Goal: Browse casually

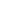
click at [0, 0] on html at bounding box center [0, 0] width 0 height 0
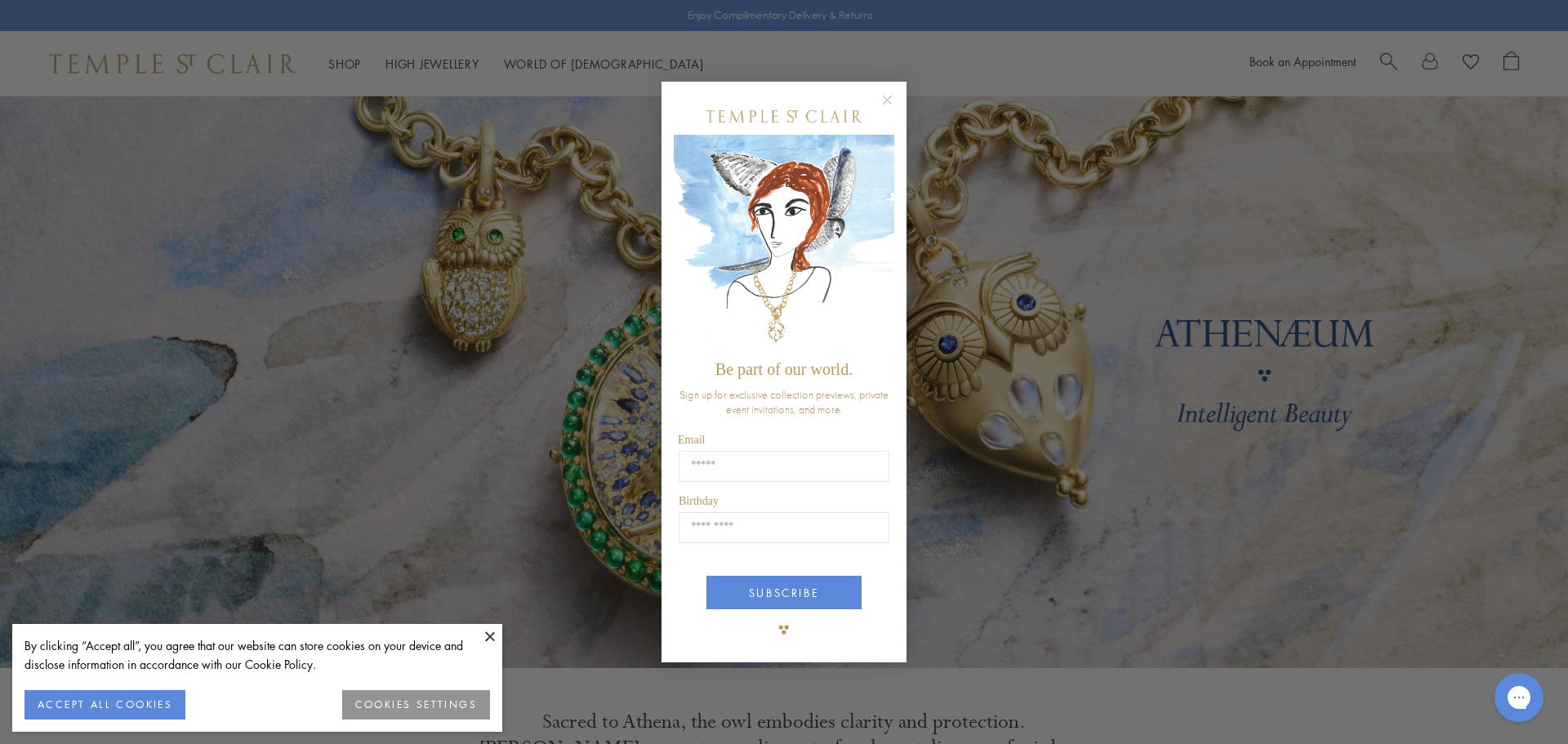
click at [995, 54] on div "Close dialog Be part of our world. Sign up for exclusive collection previews, p…" at bounding box center [784, 372] width 1568 height 744
click at [888, 93] on circle "Close dialog" at bounding box center [888, 100] width 20 height 20
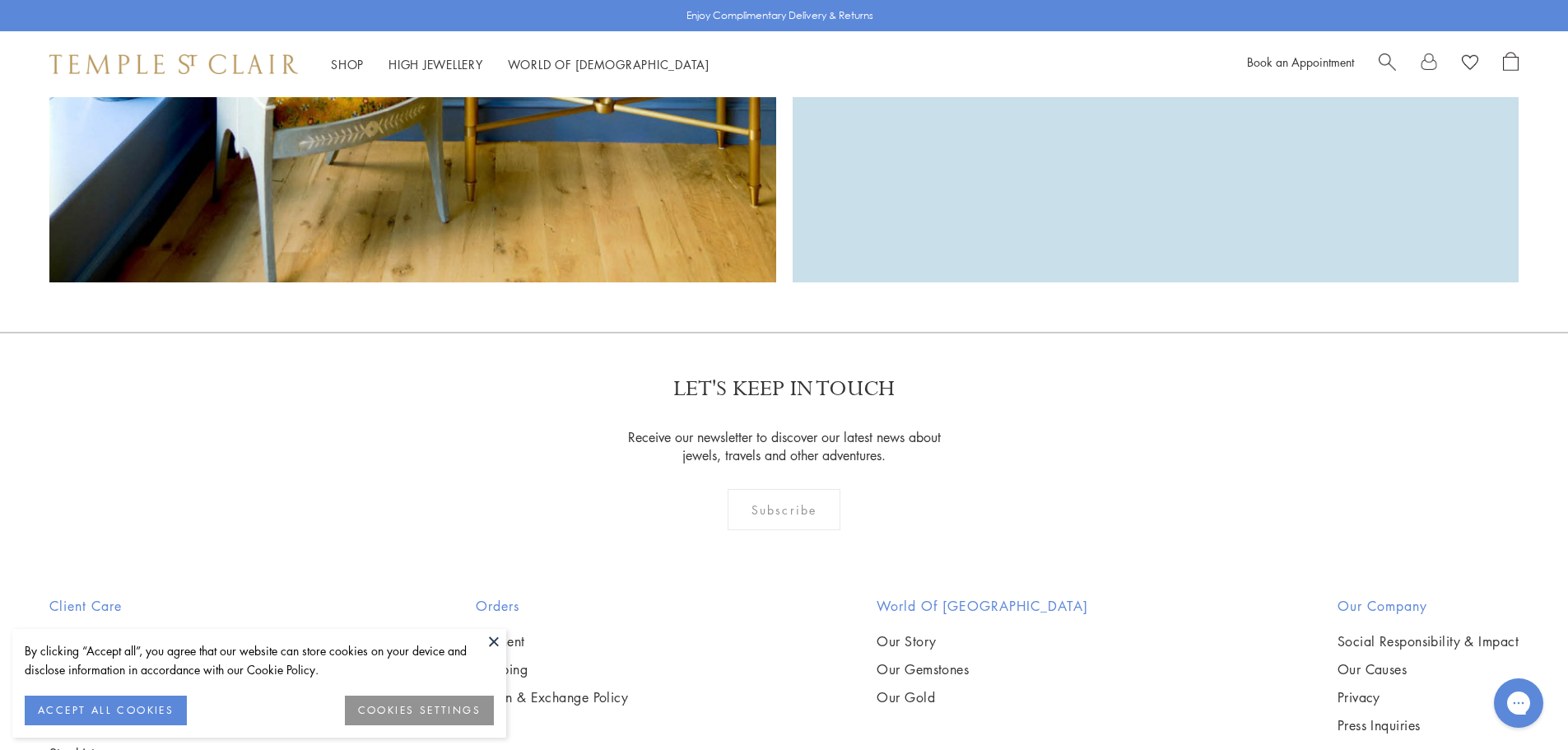
scroll to position [5369, 0]
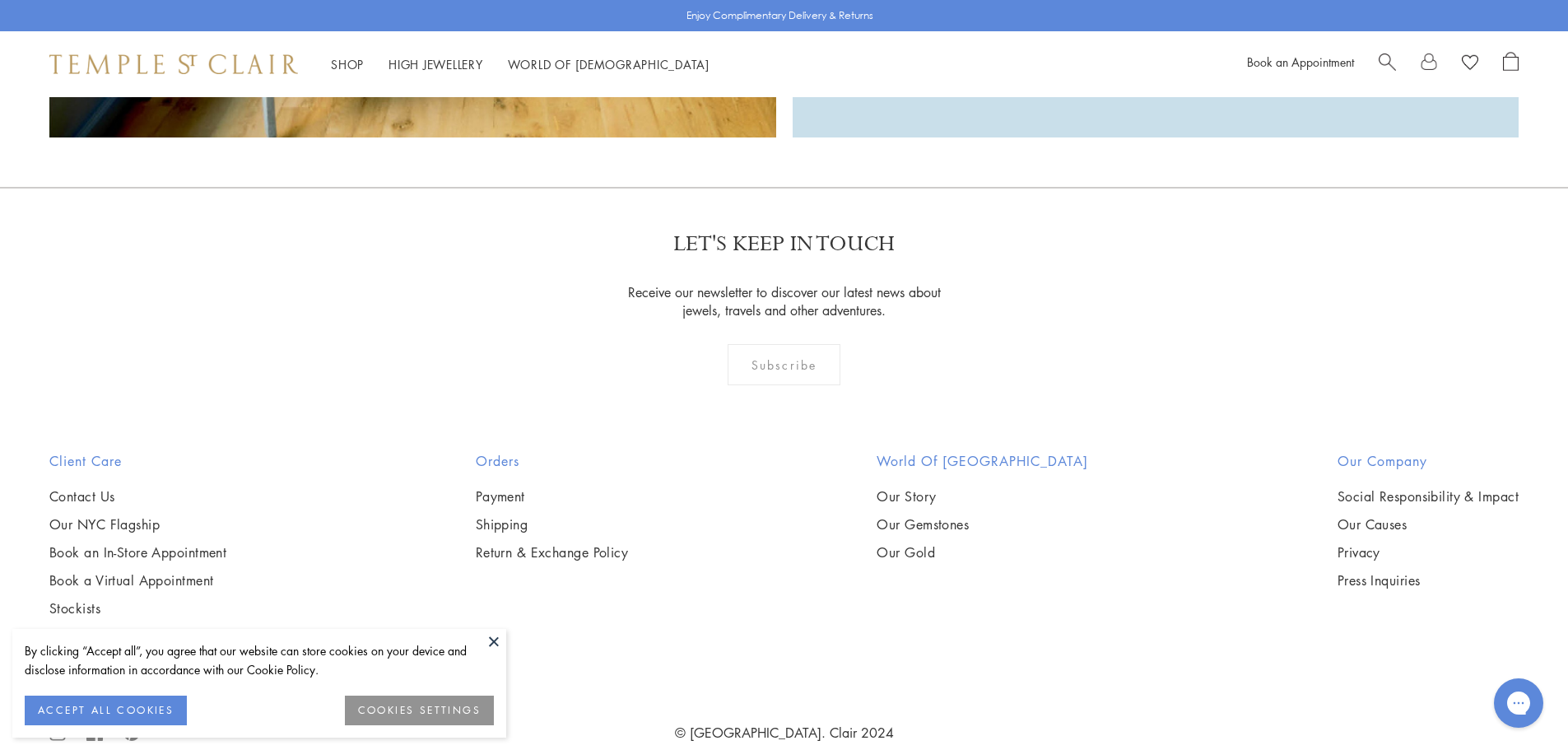
drag, startPoint x: 773, startPoint y: 329, endPoint x: 772, endPoint y: 343, distance: 14.0
click at [772, 344] on div "Subscribe" at bounding box center [784, 364] width 113 height 41
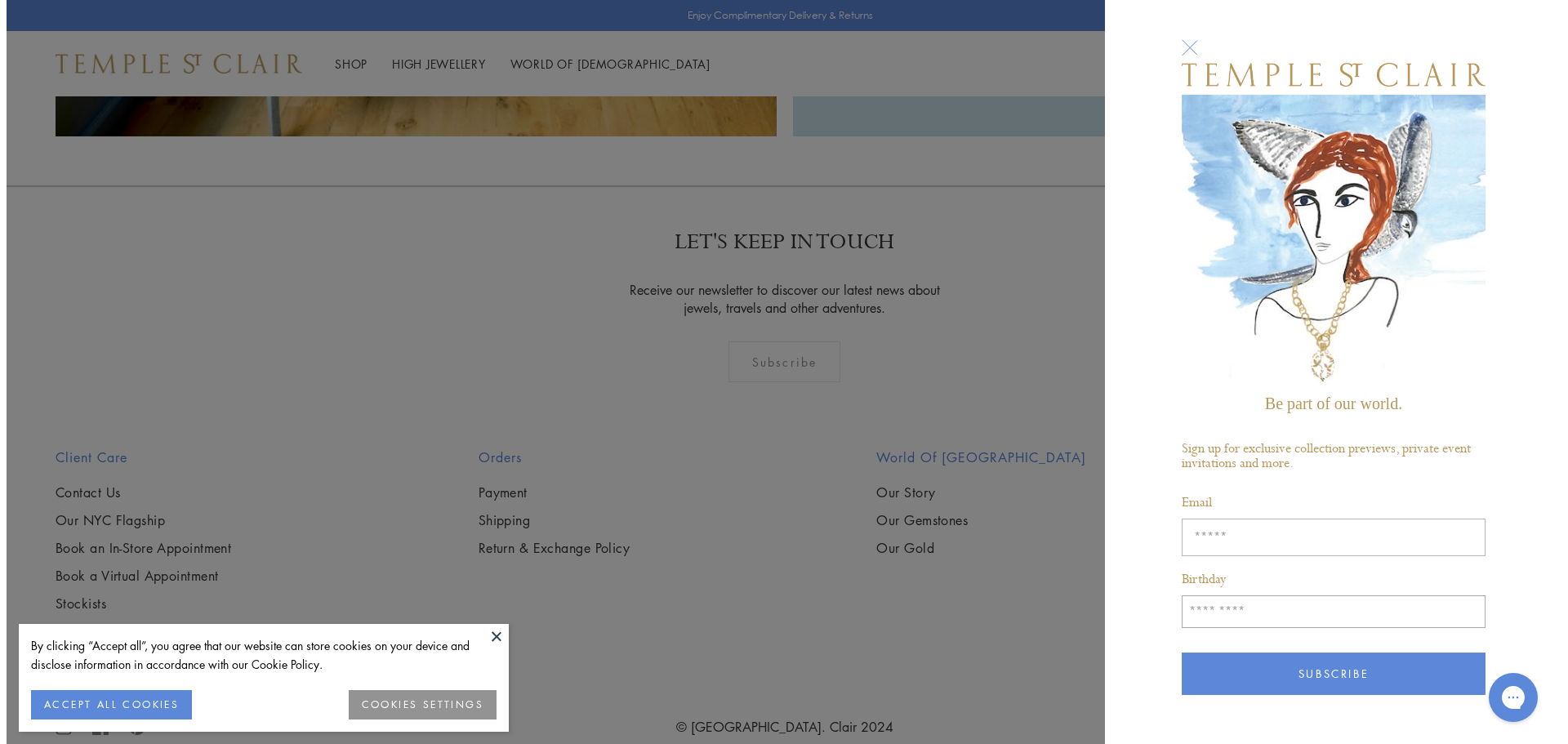
scroll to position [5346, 0]
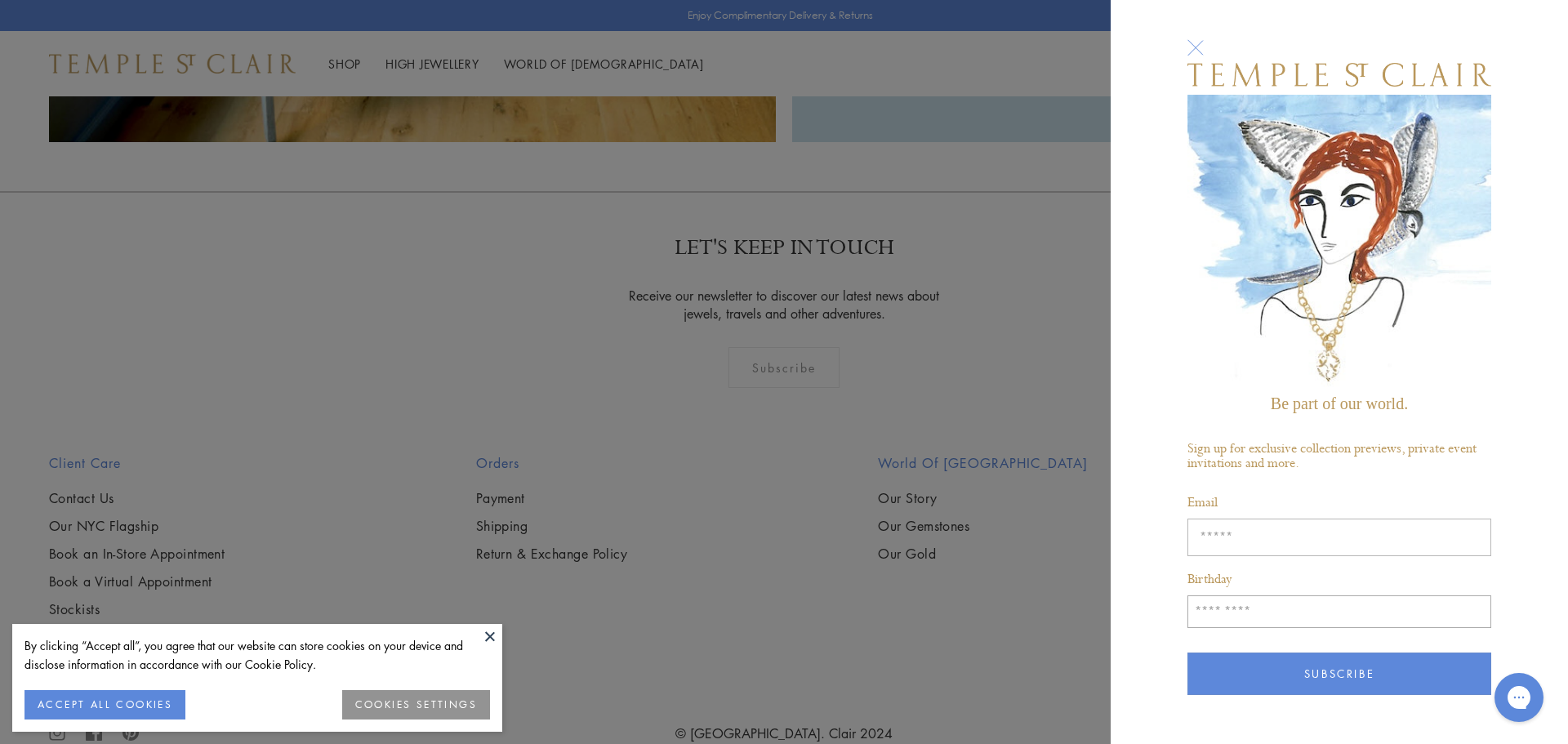
click at [768, 425] on div "Be part of our world. Sign up for exclusive collection previews, private event …" at bounding box center [784, 372] width 1568 height 744
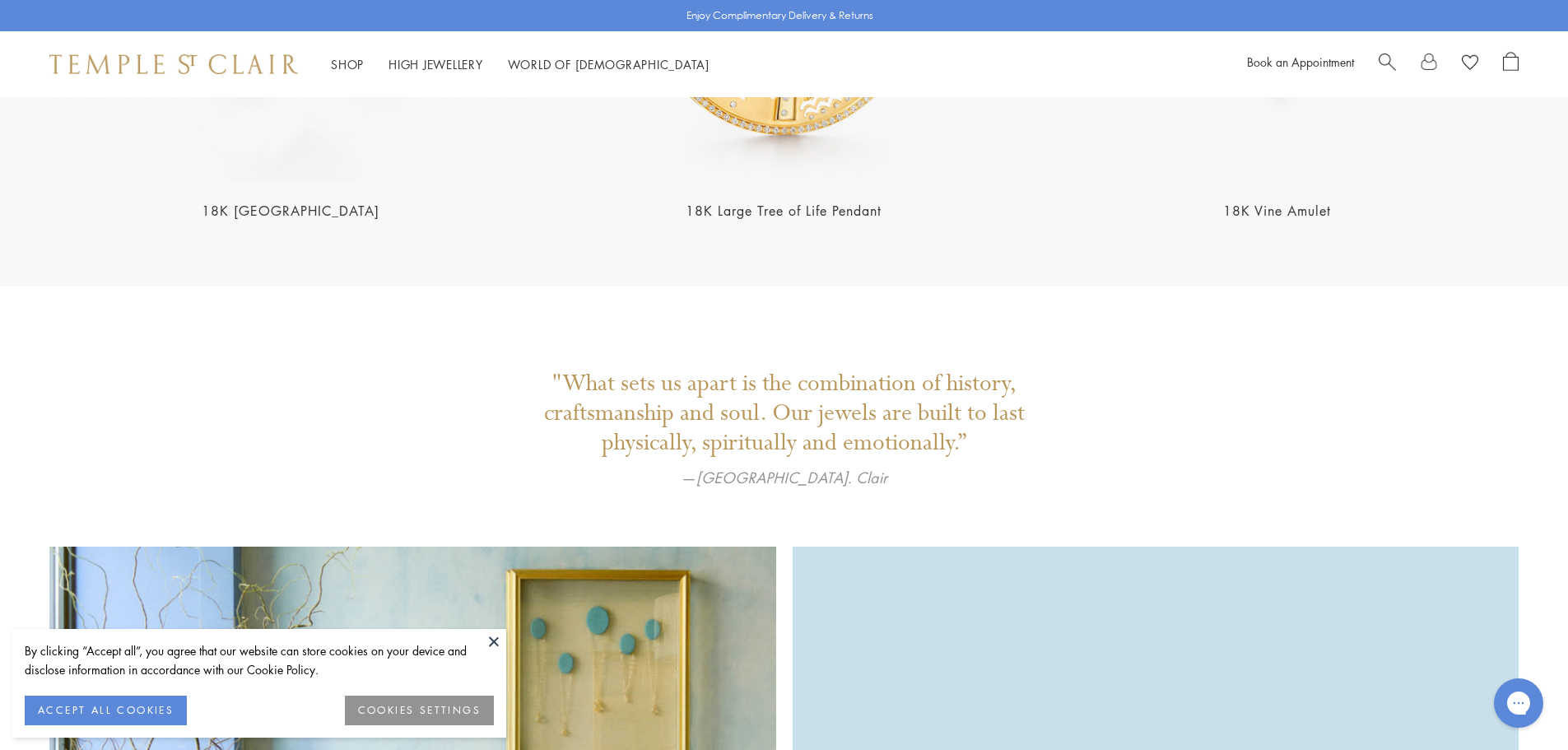
scroll to position [3805, 0]
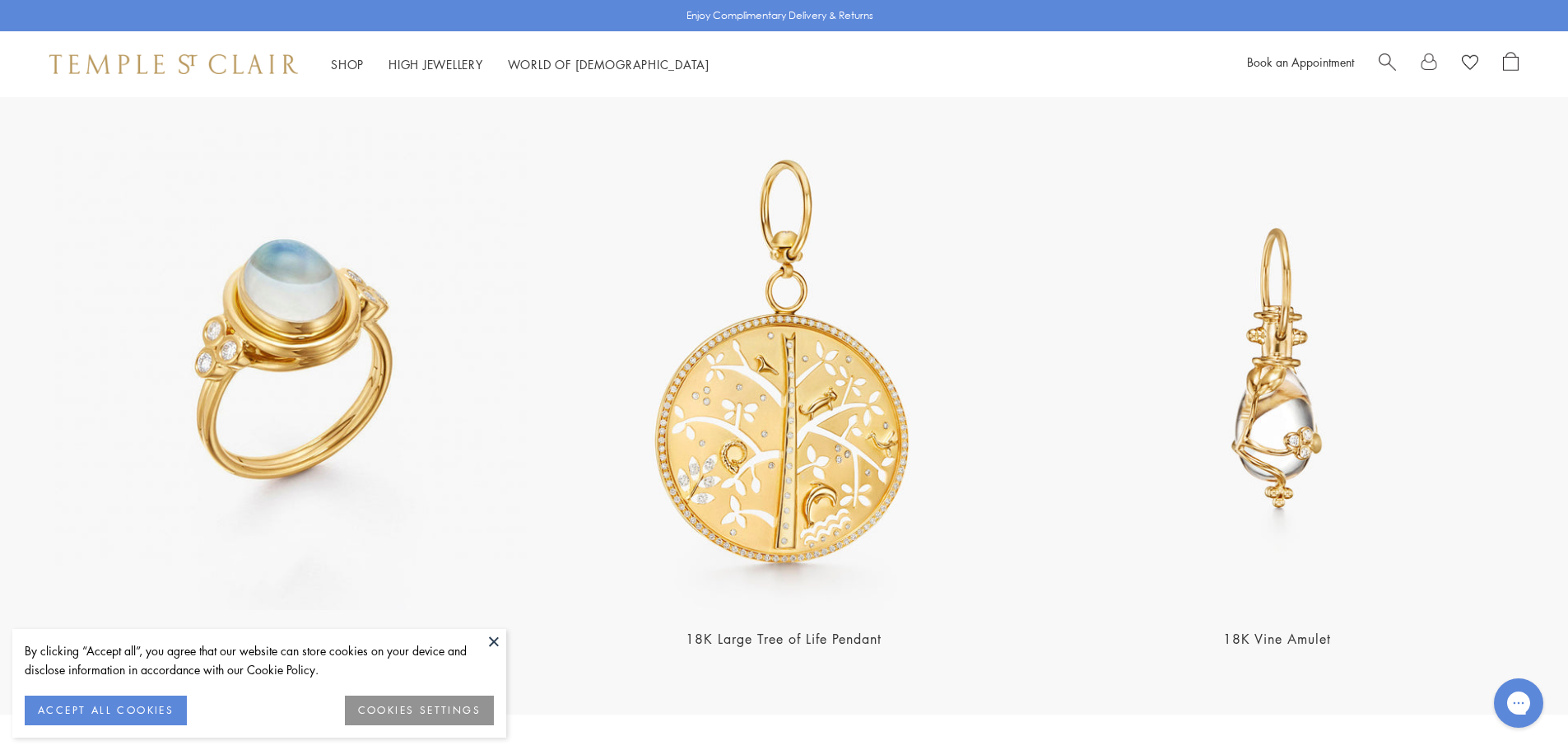
click at [0, 491] on section "18K Blue Moonstone Temple Ring 18K Large Tree of Life Pendant 18K Vine Amulet" at bounding box center [784, 381] width 1568 height 666
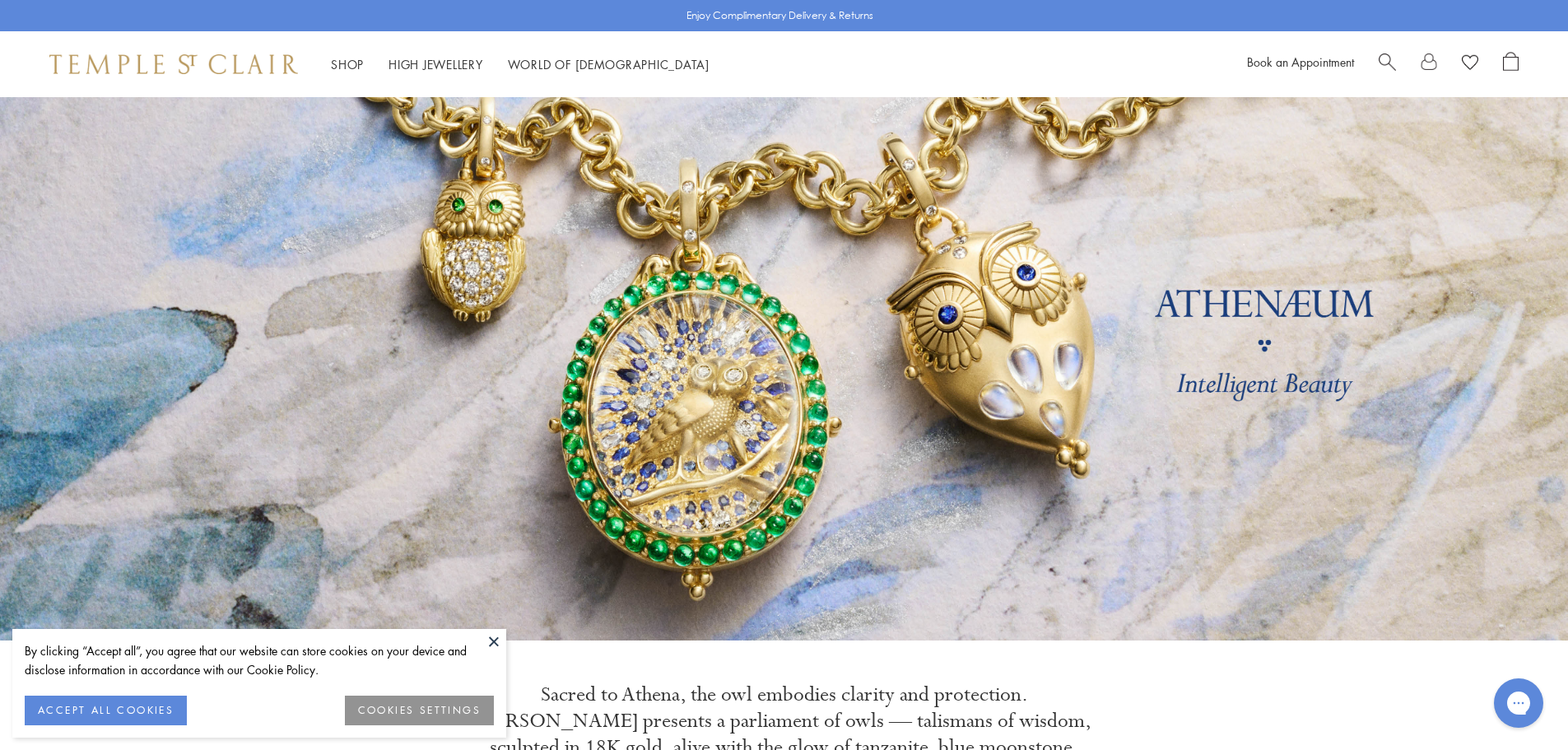
scroll to position [0, 0]
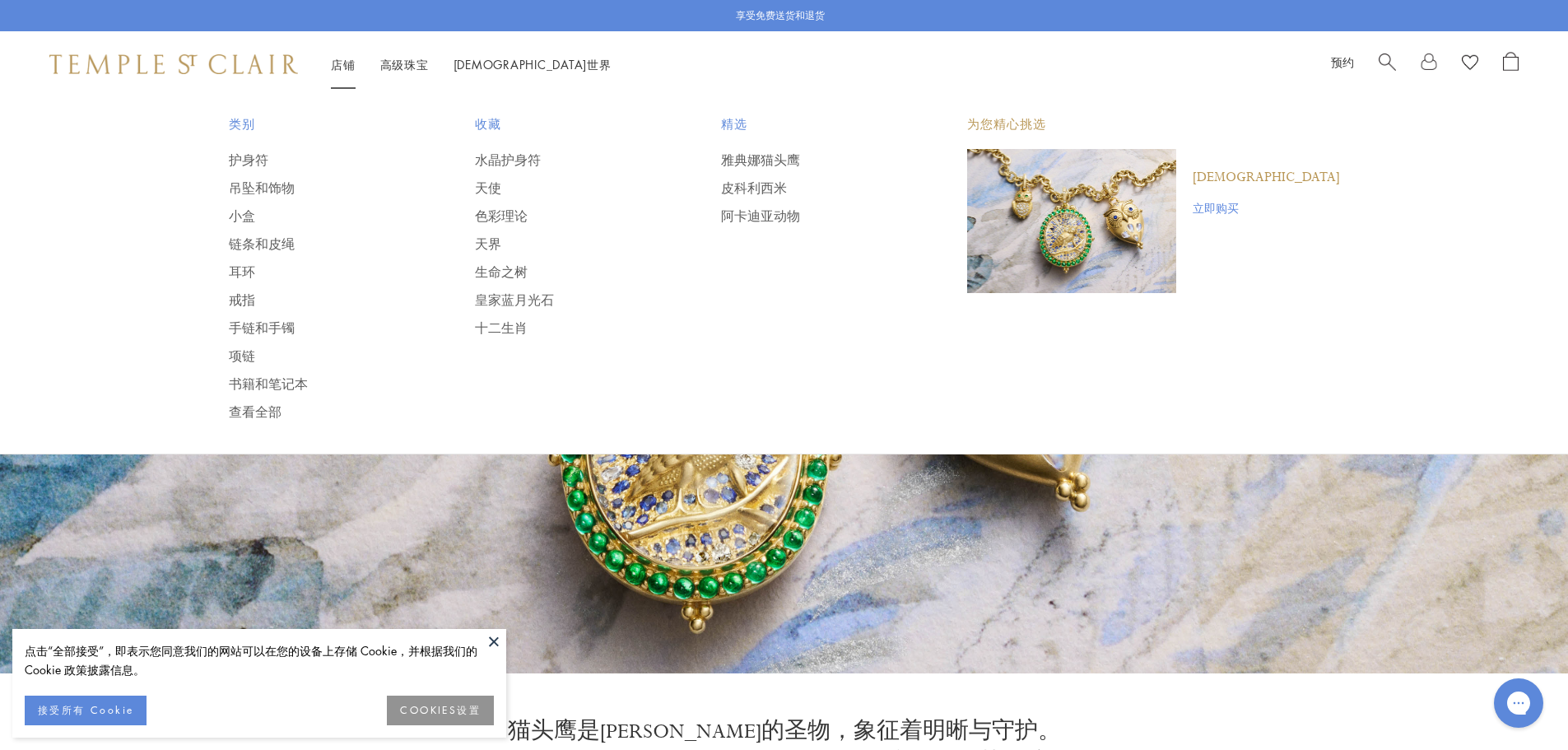
click at [341, 61] on font "店铺" at bounding box center [343, 64] width 25 height 16
click at [525, 164] on font "水晶护身符" at bounding box center [507, 160] width 66 height 18
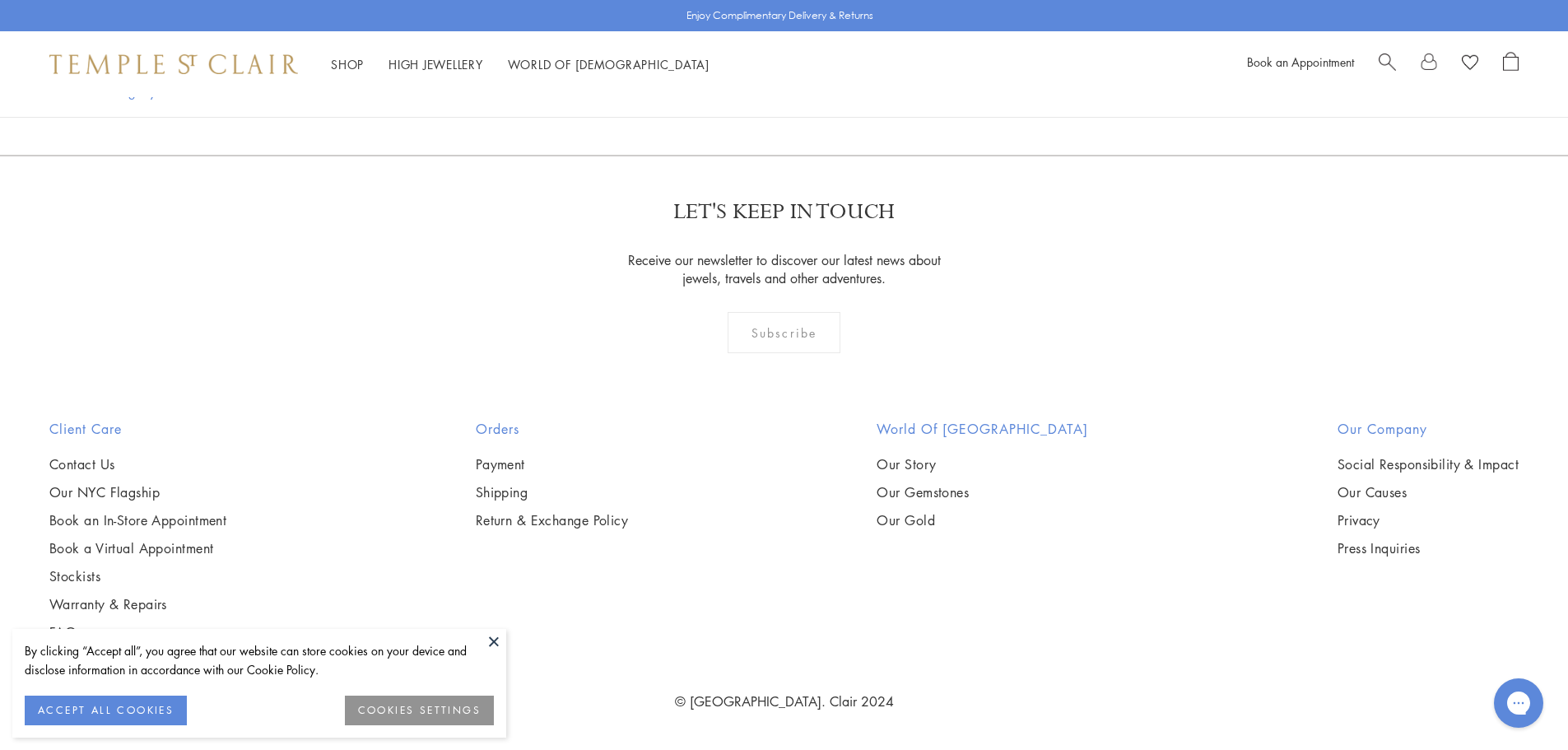
scroll to position [7987, 0]
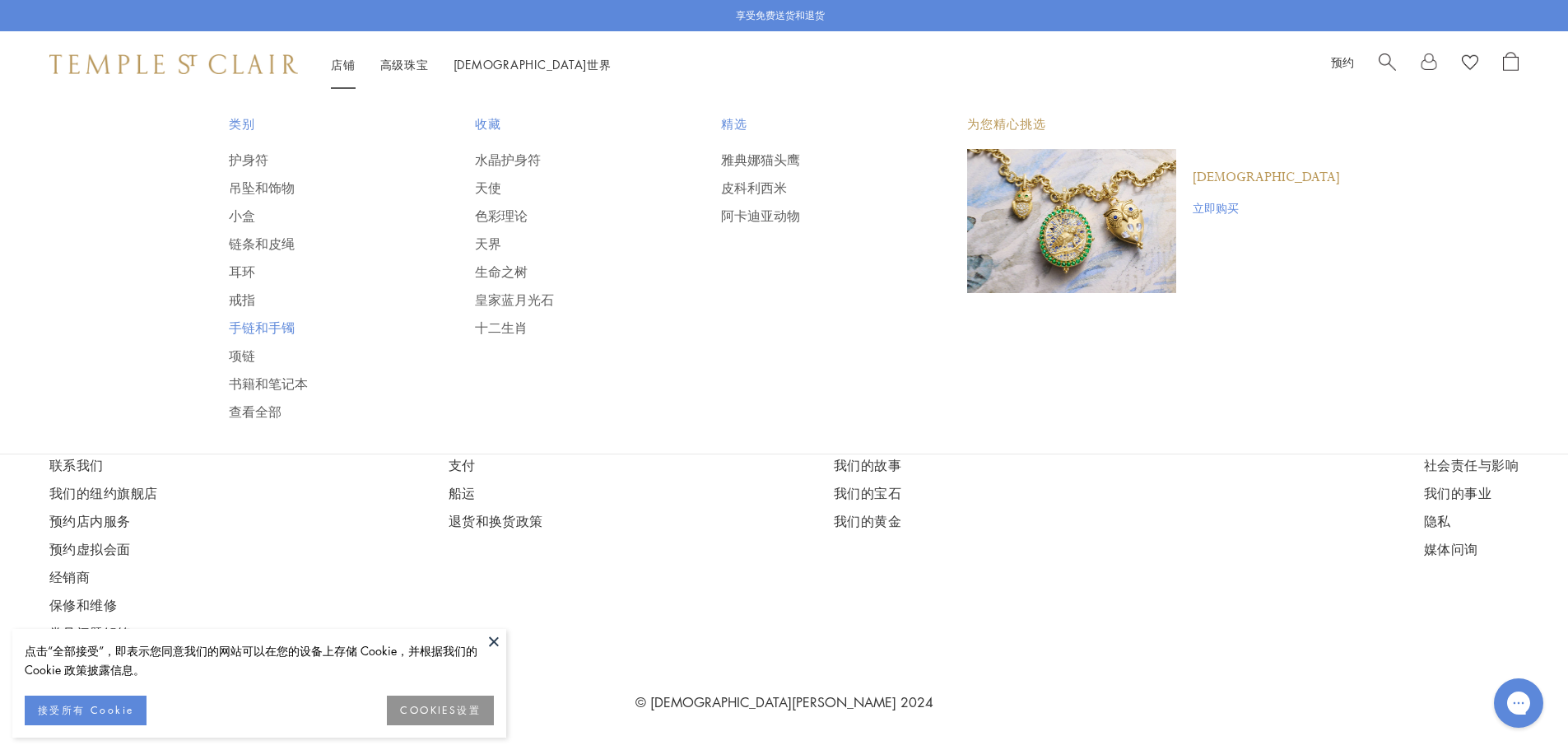
click at [286, 323] on font "手链和手镯" at bounding box center [262, 328] width 66 height 18
click at [501, 182] on font "天使" at bounding box center [487, 188] width 26 height 18
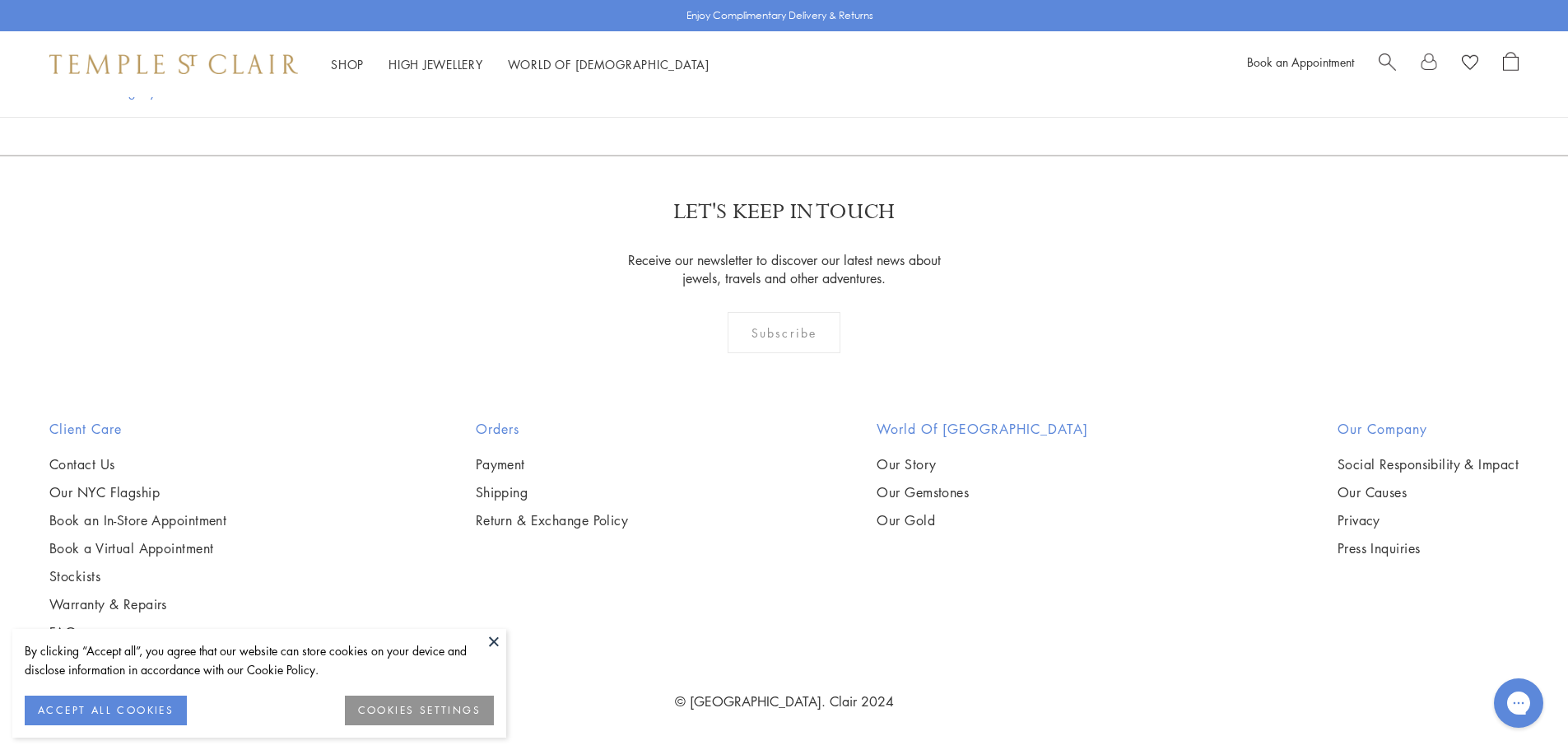
scroll to position [2057, 0]
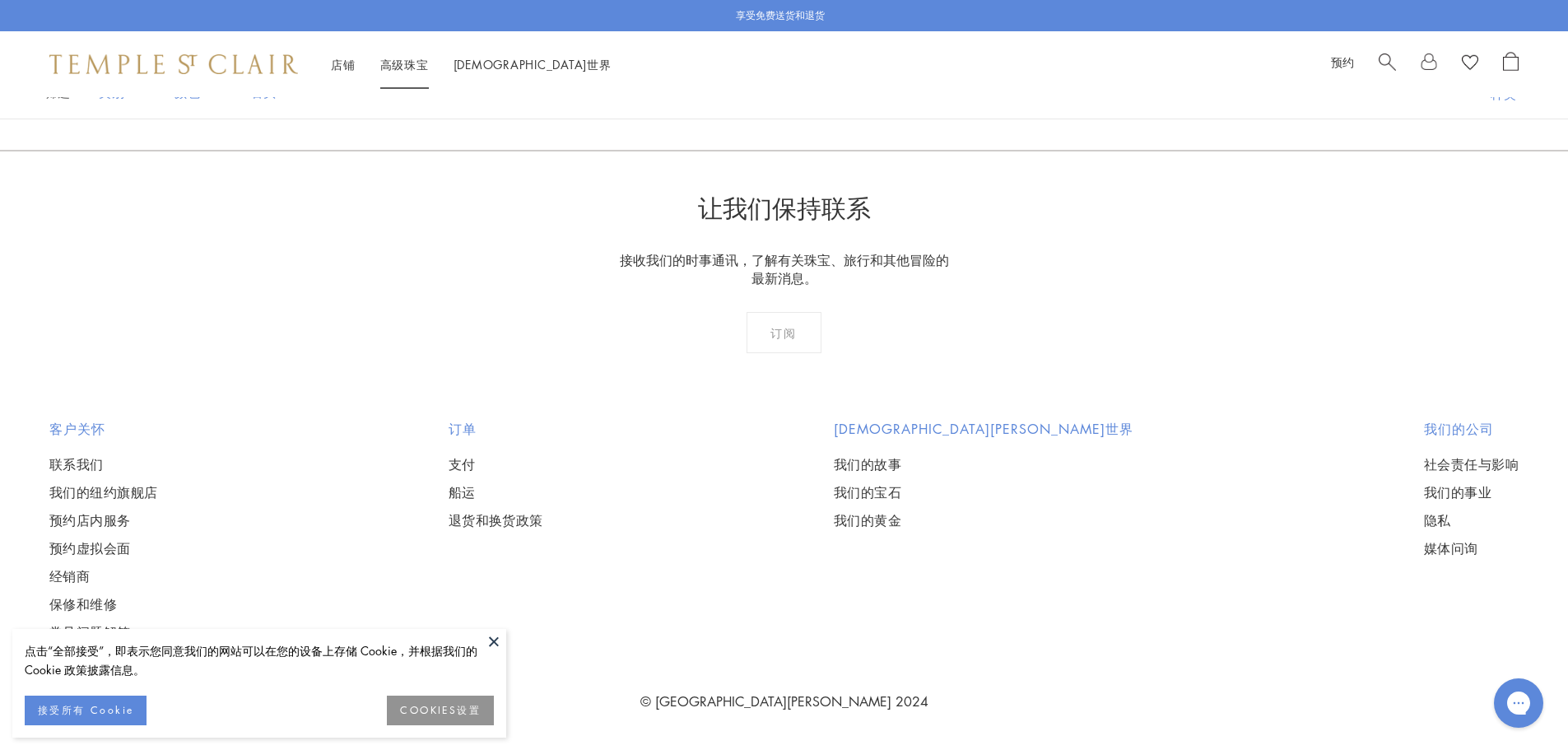
click at [407, 63] on font "高级珠宝" at bounding box center [404, 64] width 48 height 16
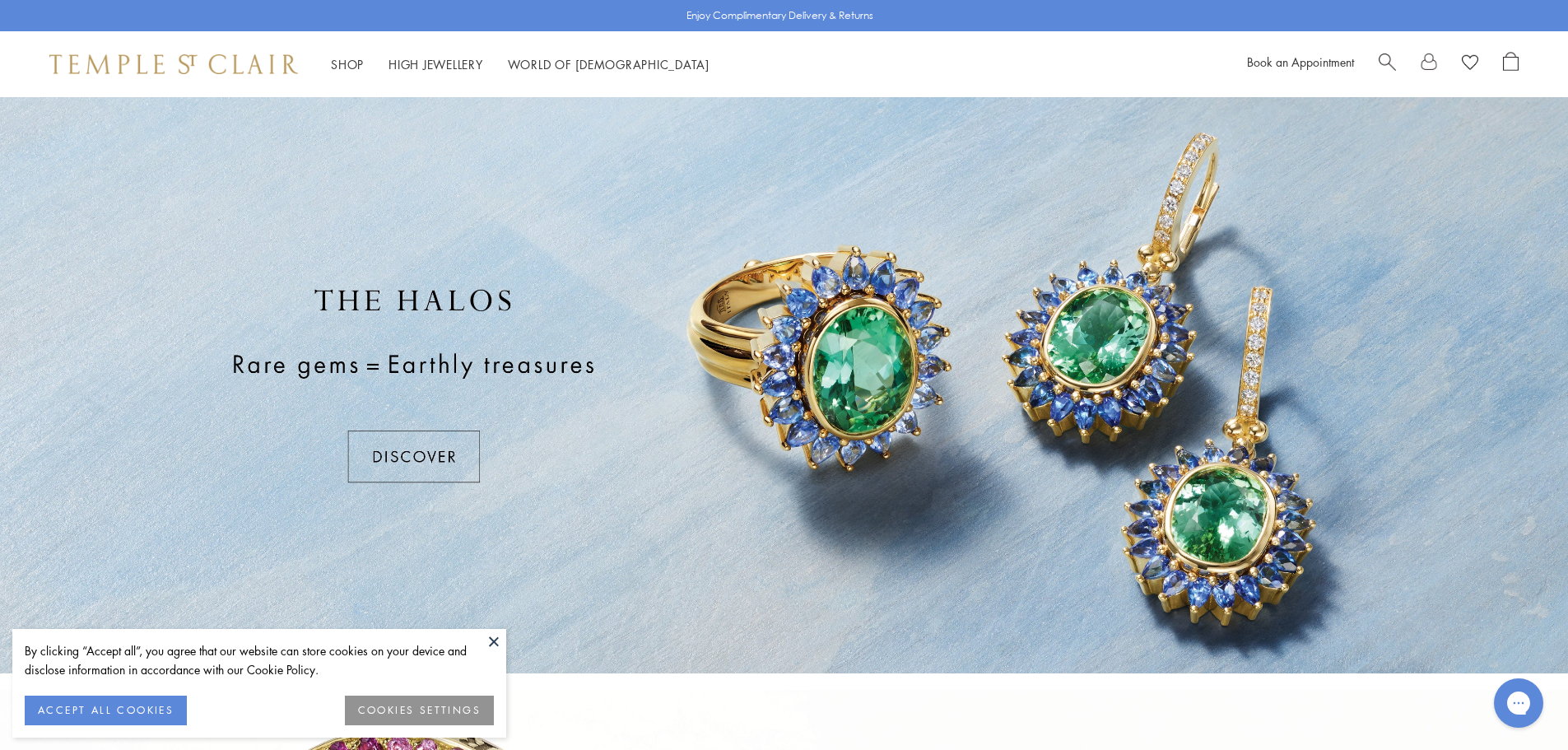
click at [428, 61] on link "High Jewellery High Jewellery" at bounding box center [436, 64] width 95 height 16
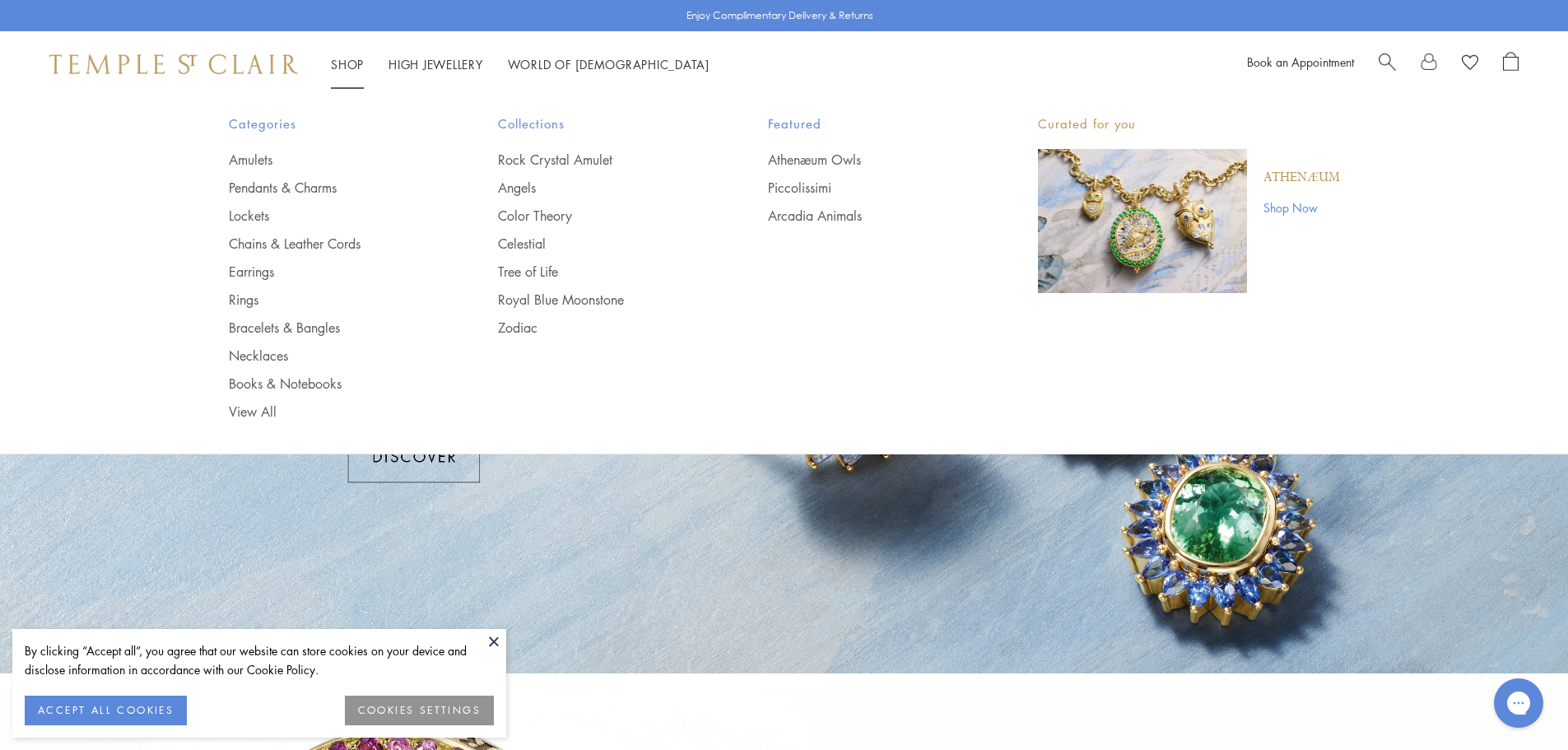
click at [341, 61] on link "Shop Shop" at bounding box center [348, 64] width 33 height 16
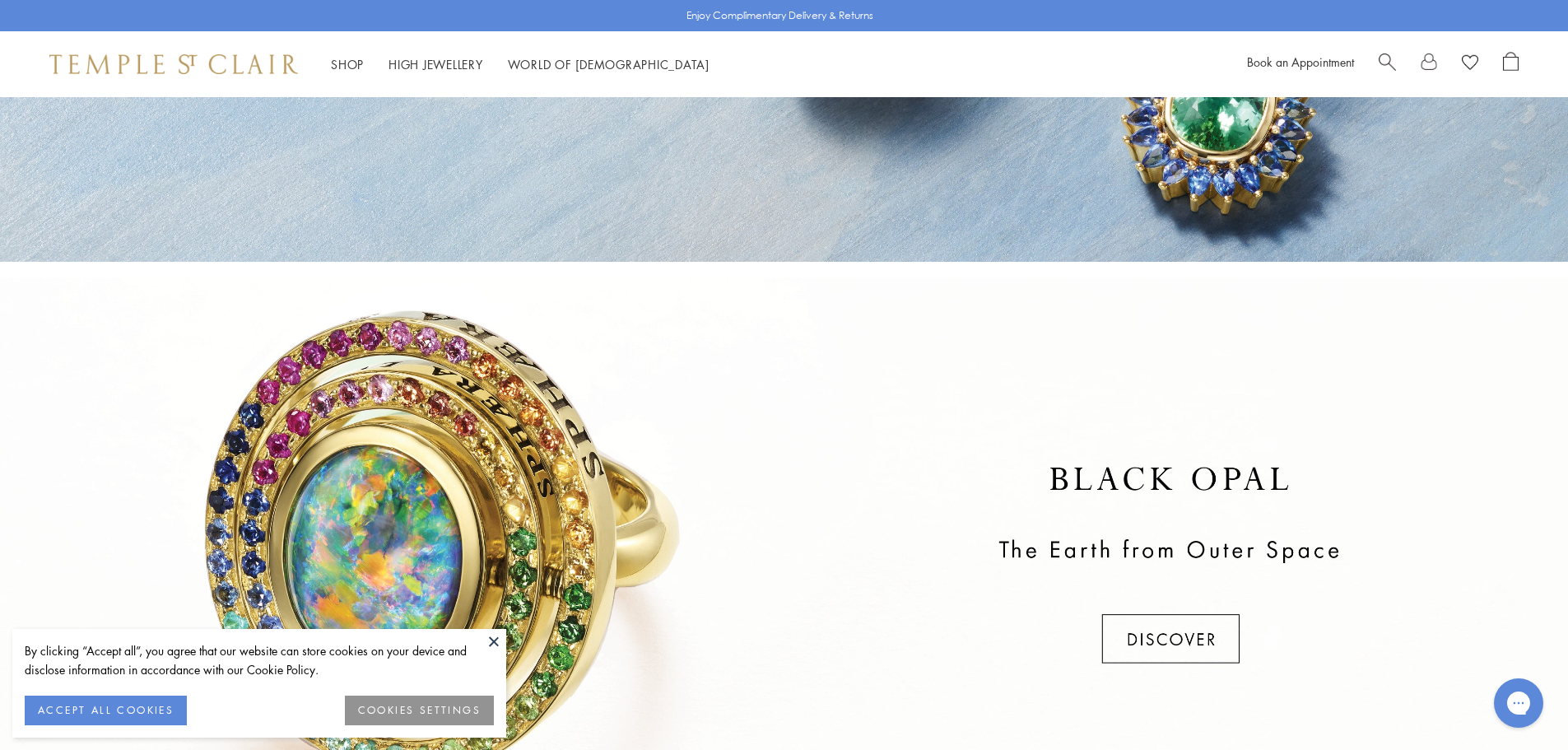
scroll to position [82, 0]
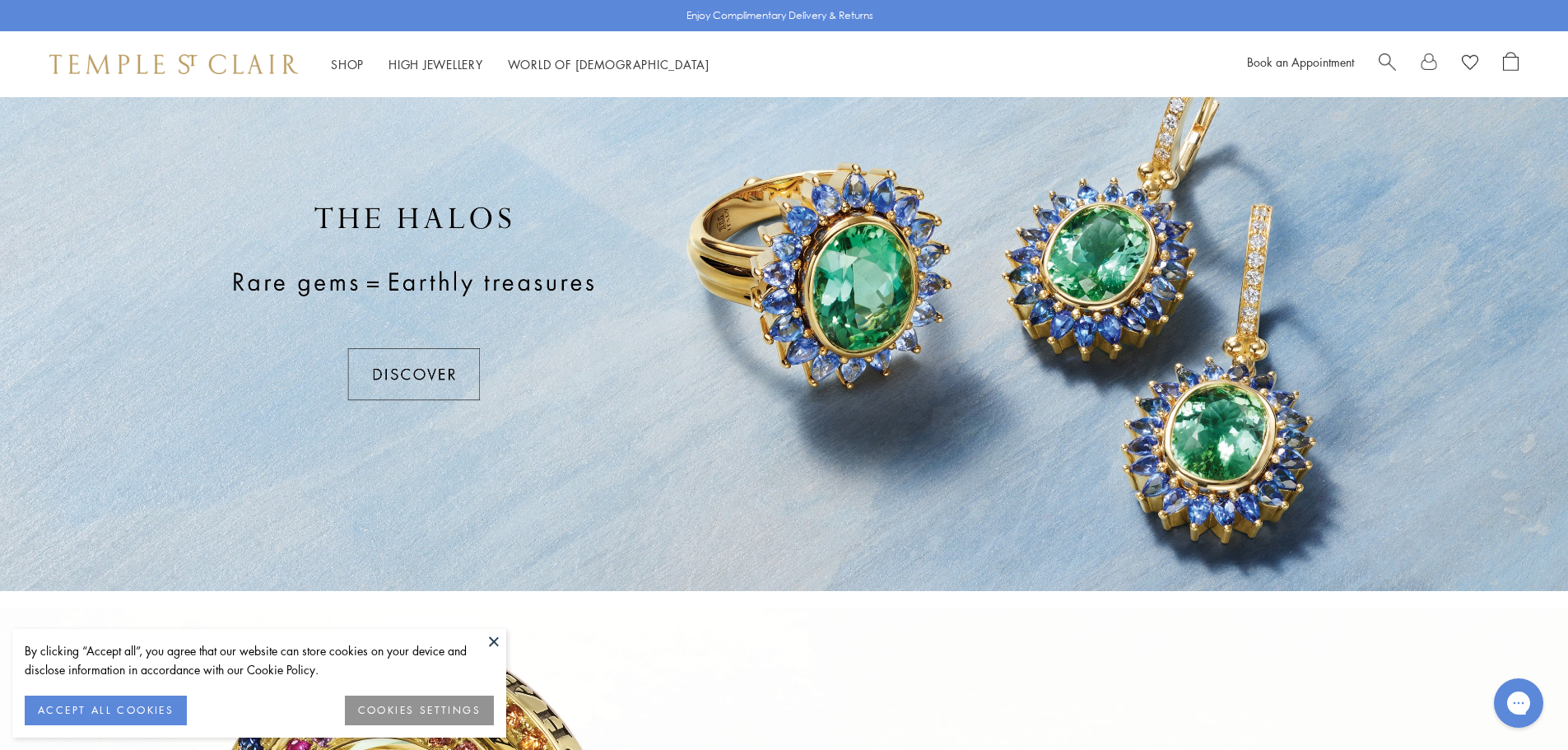
click at [438, 359] on div at bounding box center [784, 302] width 1568 height 576
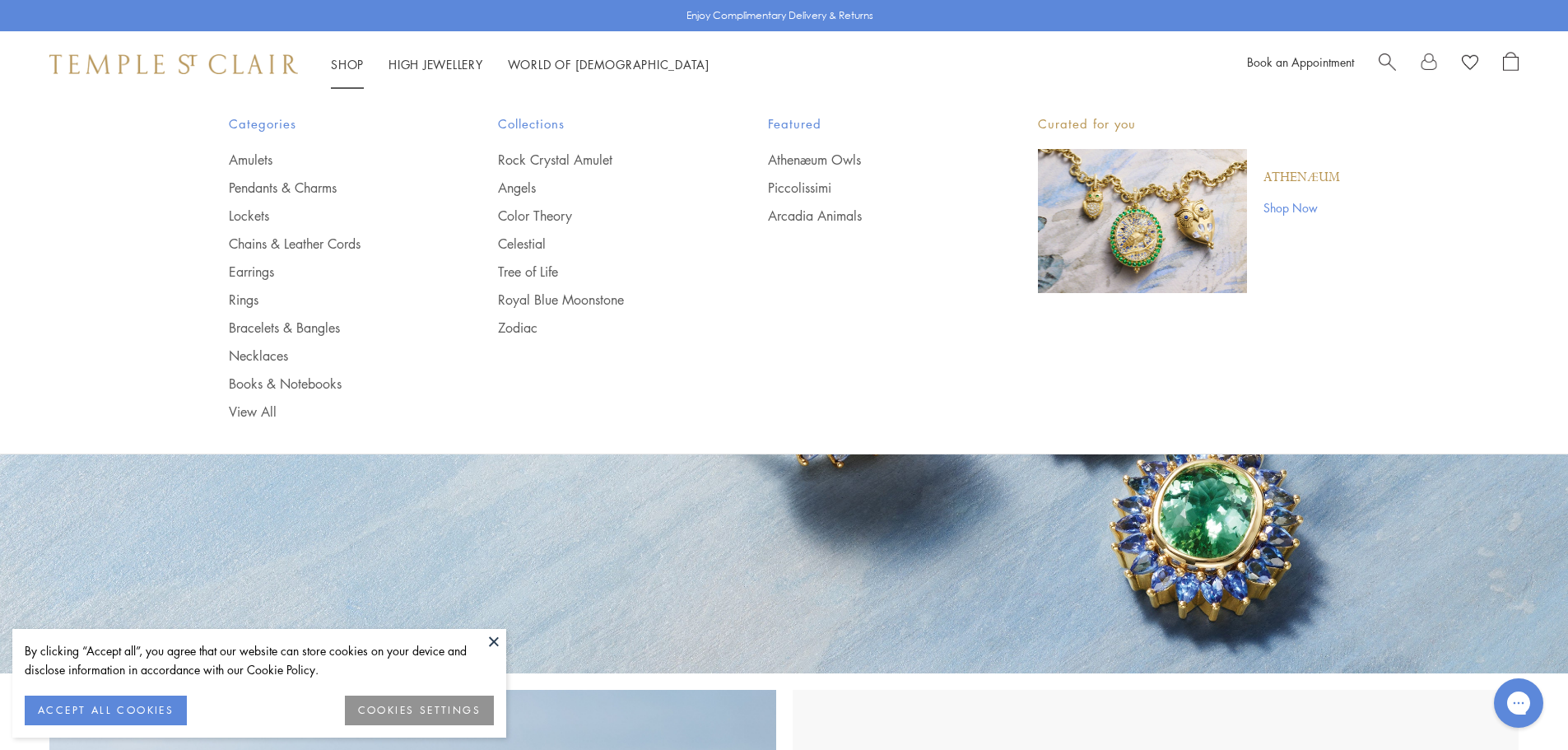
click at [350, 63] on link "Shop Shop" at bounding box center [348, 64] width 33 height 16
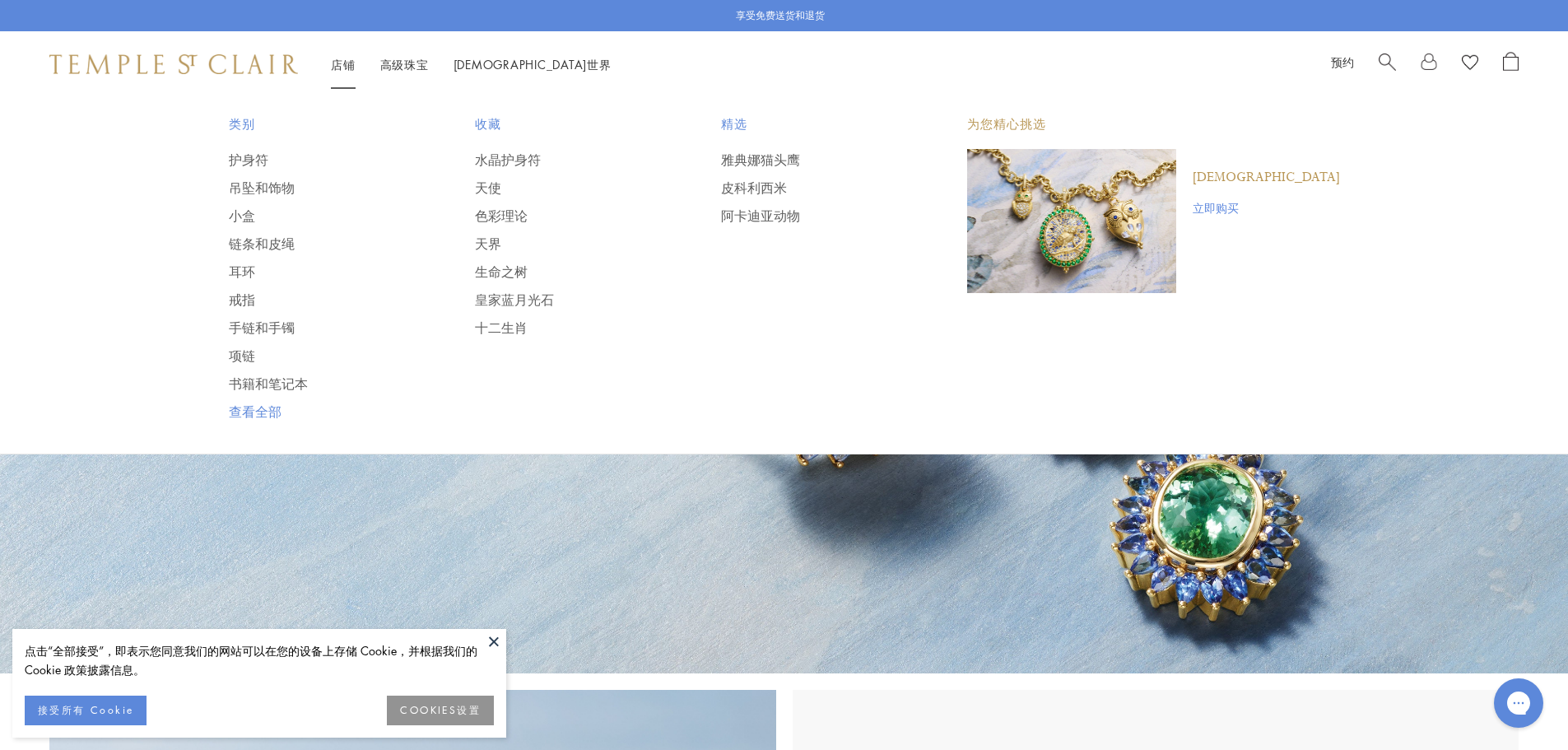
click at [266, 408] on font "查看全部" at bounding box center [256, 411] width 53 height 18
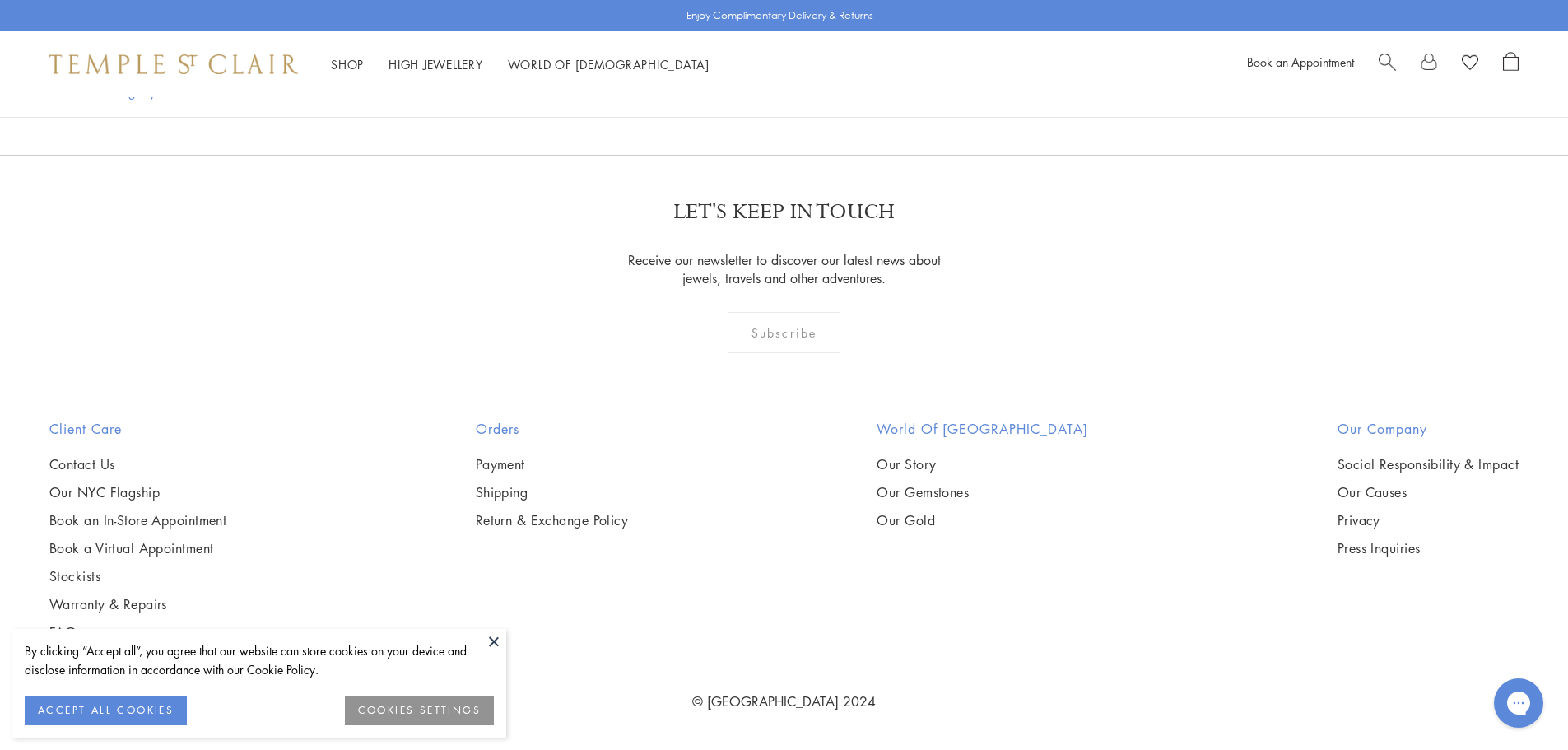
scroll to position [15884, 0]
click at [702, 89] on link "2" at bounding box center [703, 67] width 55 height 46
click at [752, 89] on link "3" at bounding box center [755, 68] width 55 height 46
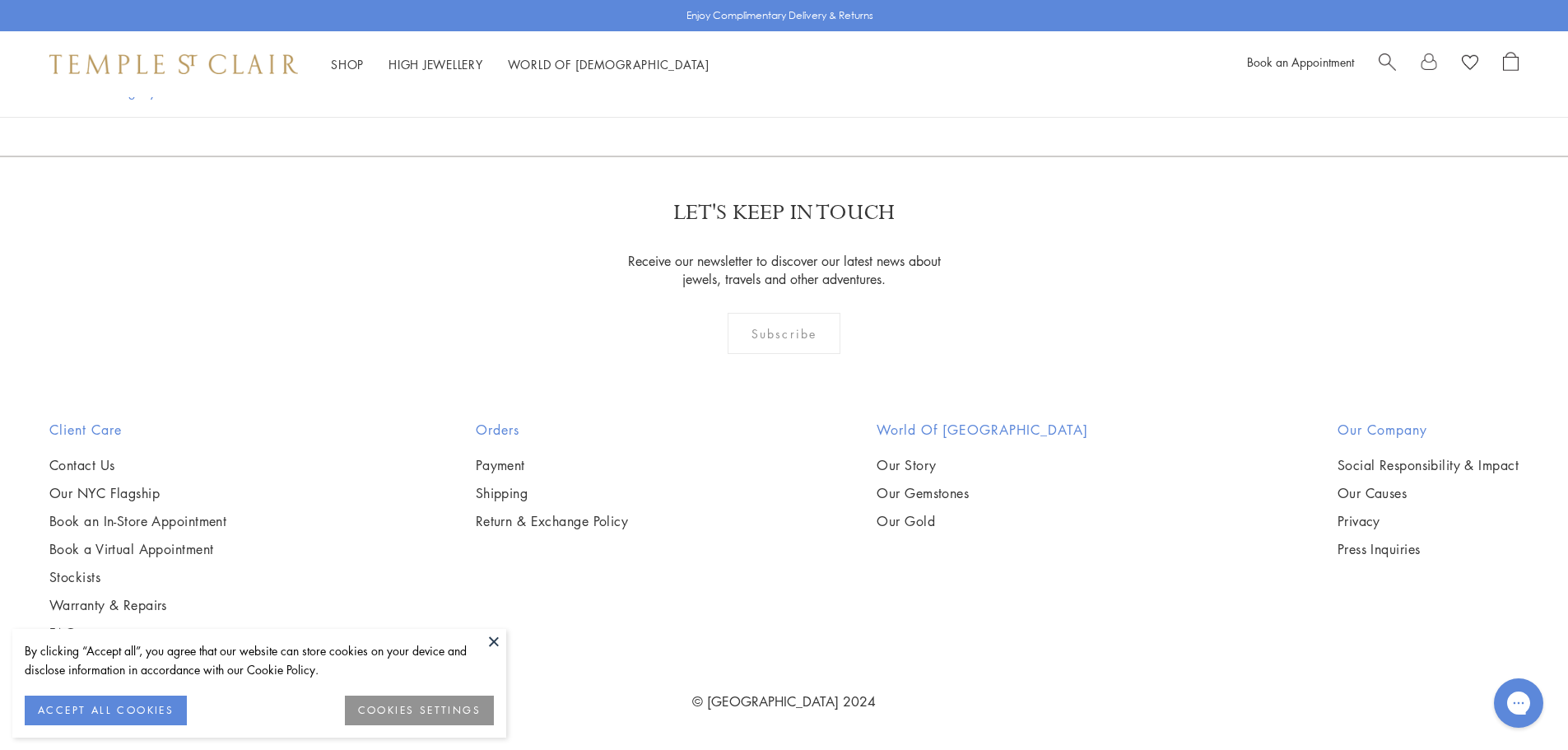
click at [787, 89] on link "4" at bounding box center [782, 68] width 55 height 46
click at [817, 89] on link "5" at bounding box center [810, 68] width 55 height 46
click at [867, 89] on link "6" at bounding box center [866, 68] width 55 height 46
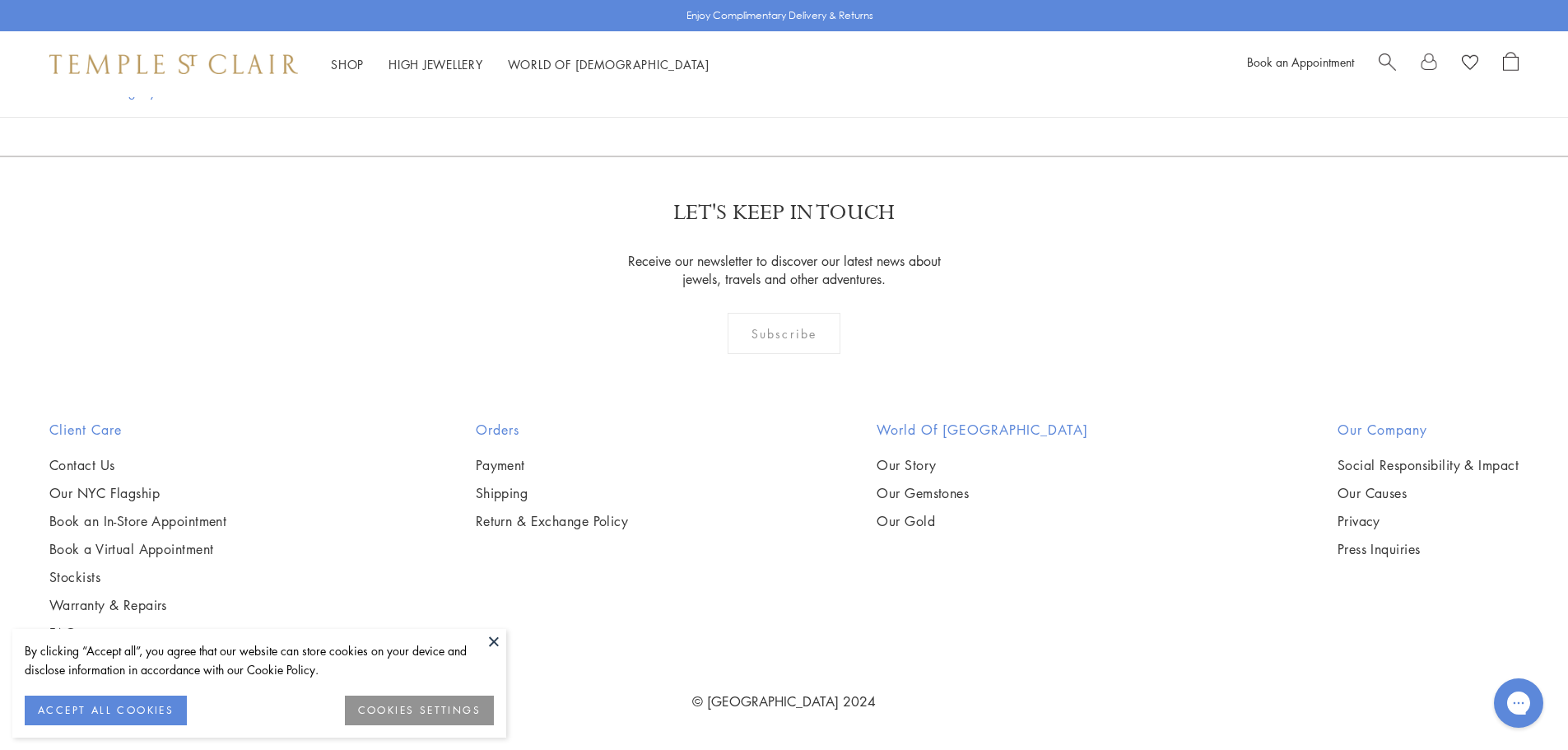
scroll to position [9769, 0]
click at [894, 89] on link "7" at bounding box center [894, 68] width 55 height 46
click at [919, 89] on link "8" at bounding box center [921, 67] width 55 height 46
